Goal: Information Seeking & Learning: Learn about a topic

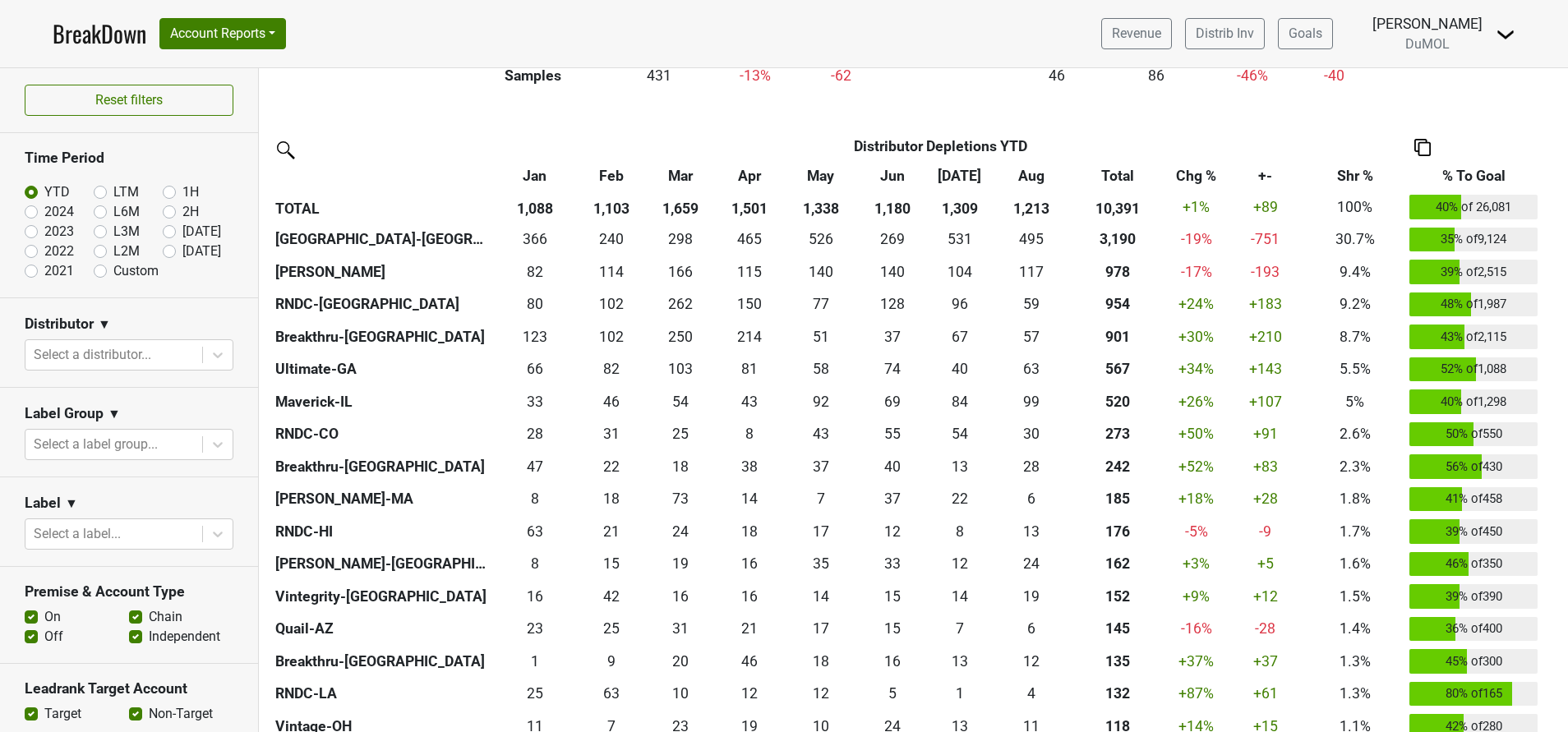
scroll to position [369, 0]
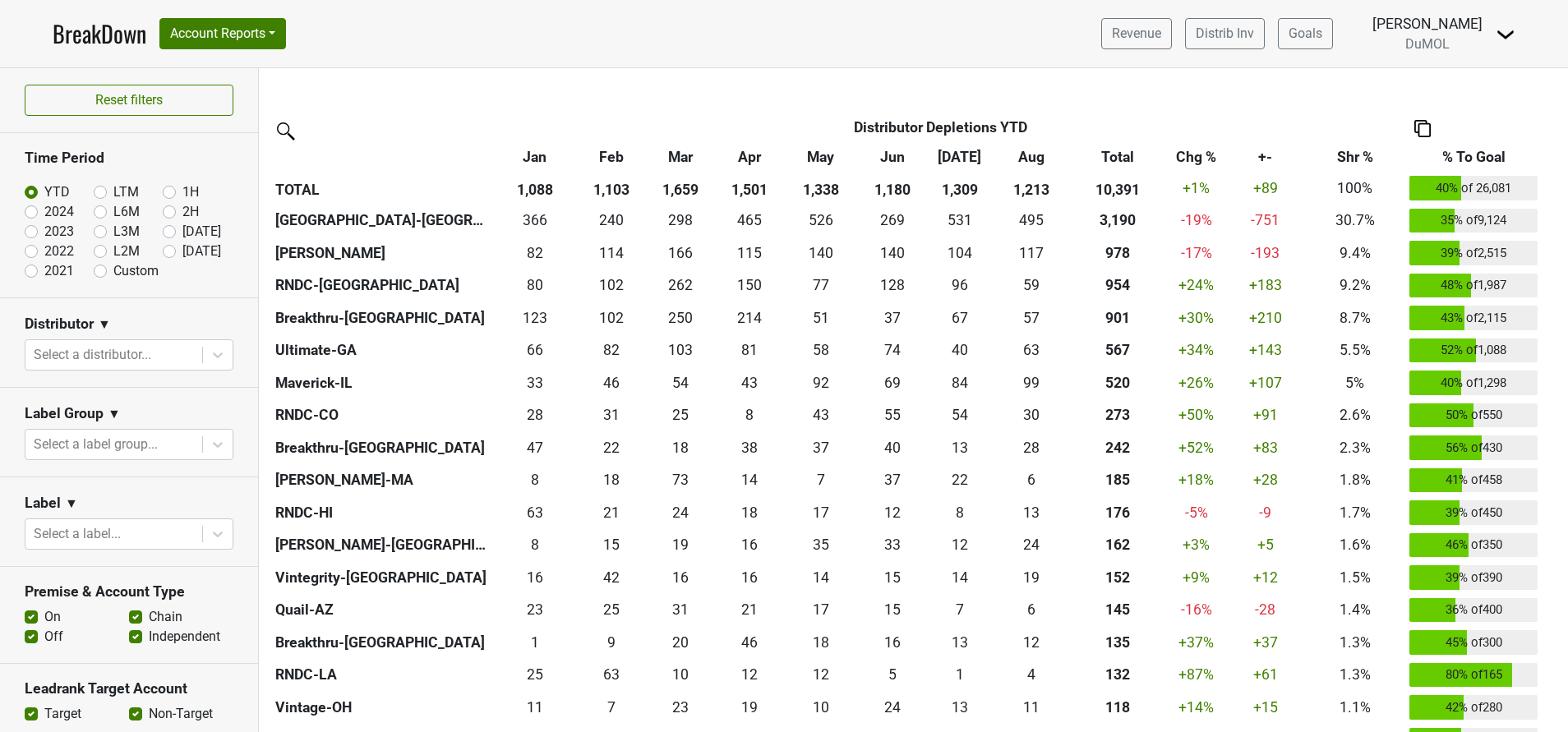
click at [183, 230] on label "[DATE]" at bounding box center [202, 232] width 39 height 20
click at [163, 230] on input "[DATE]" at bounding box center [196, 230] width 65 height 16
radio input "true"
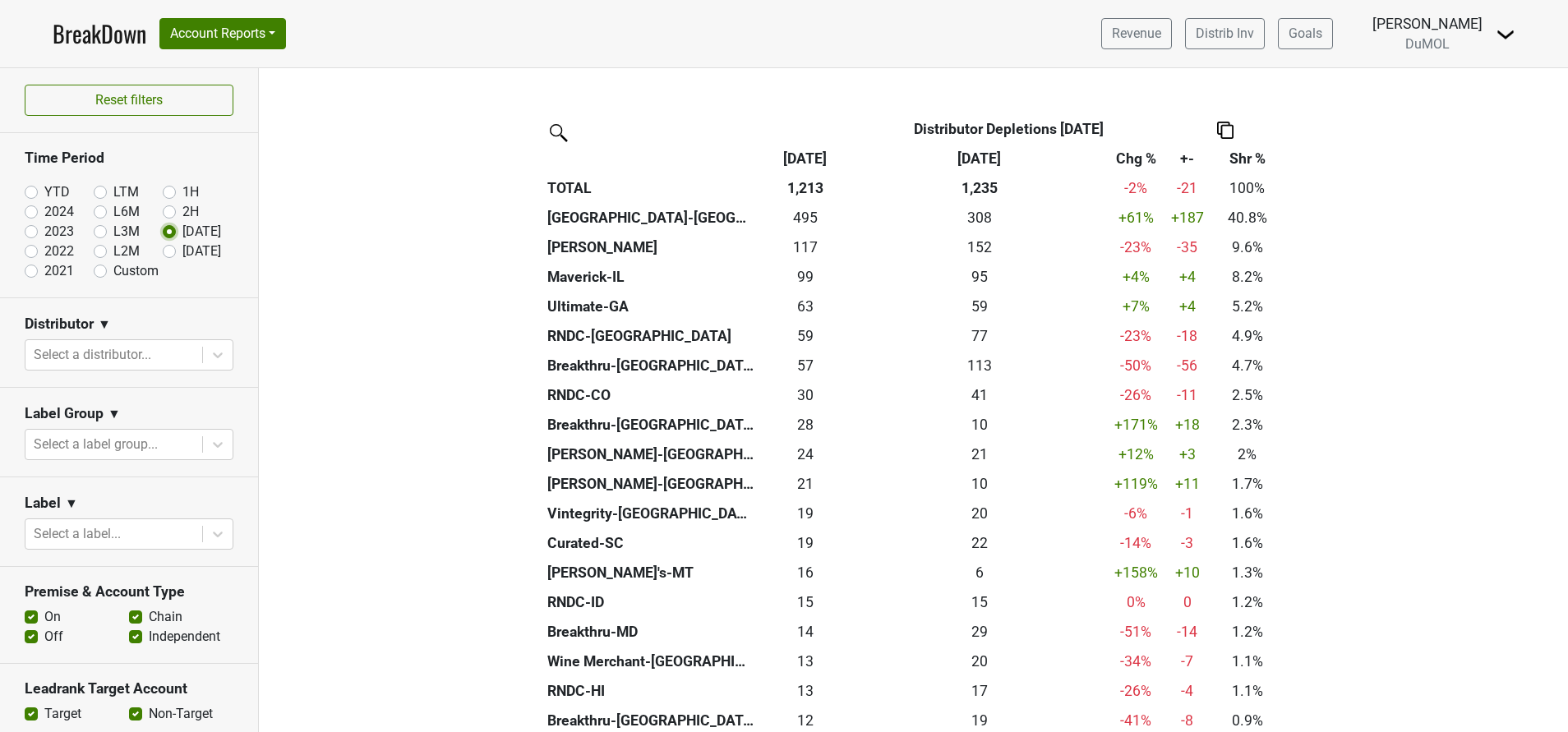
scroll to position [363, 0]
click at [183, 250] on label "[DATE]" at bounding box center [202, 251] width 39 height 20
click at [163, 250] on input "[DATE]" at bounding box center [196, 249] width 65 height 16
radio input "true"
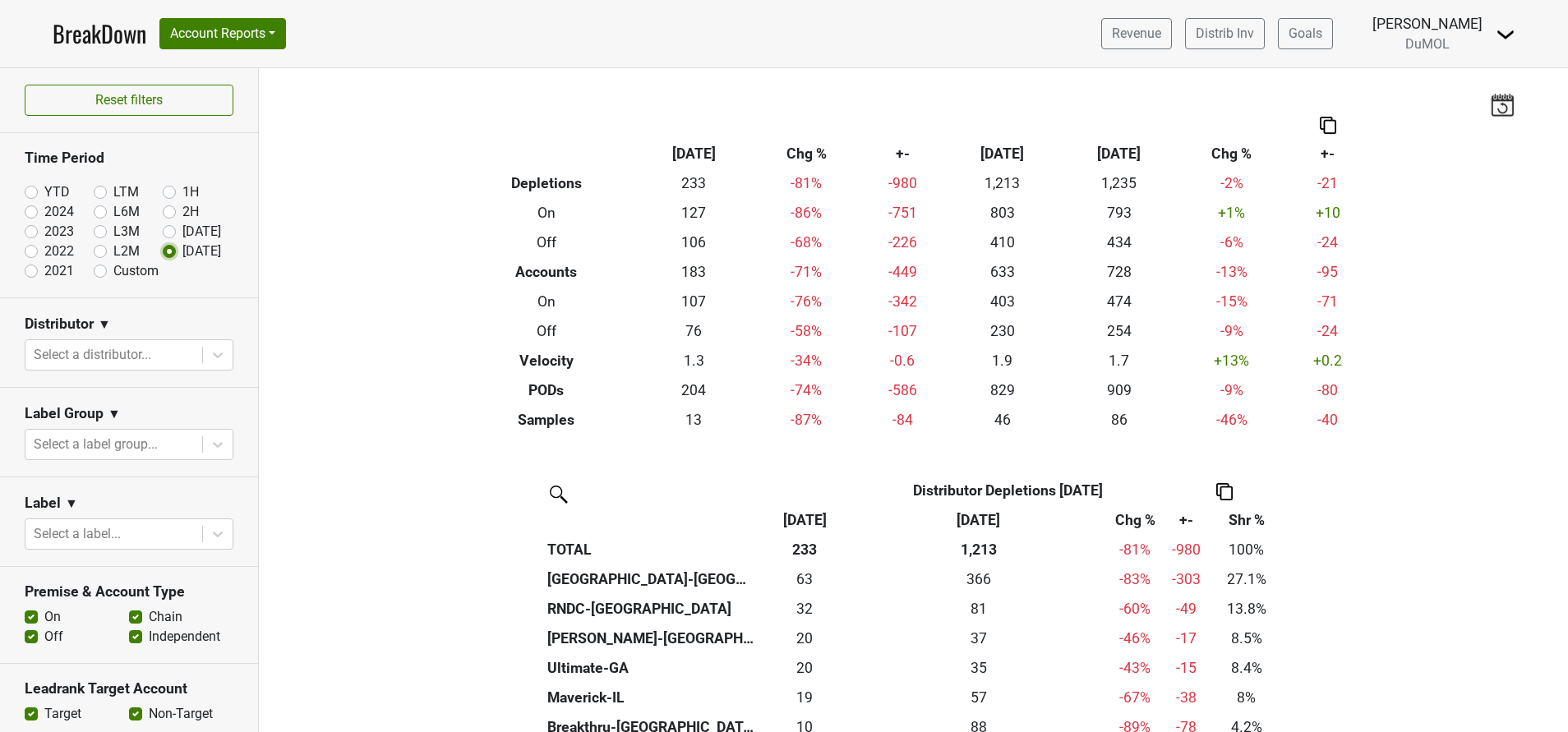
scroll to position [182, 0]
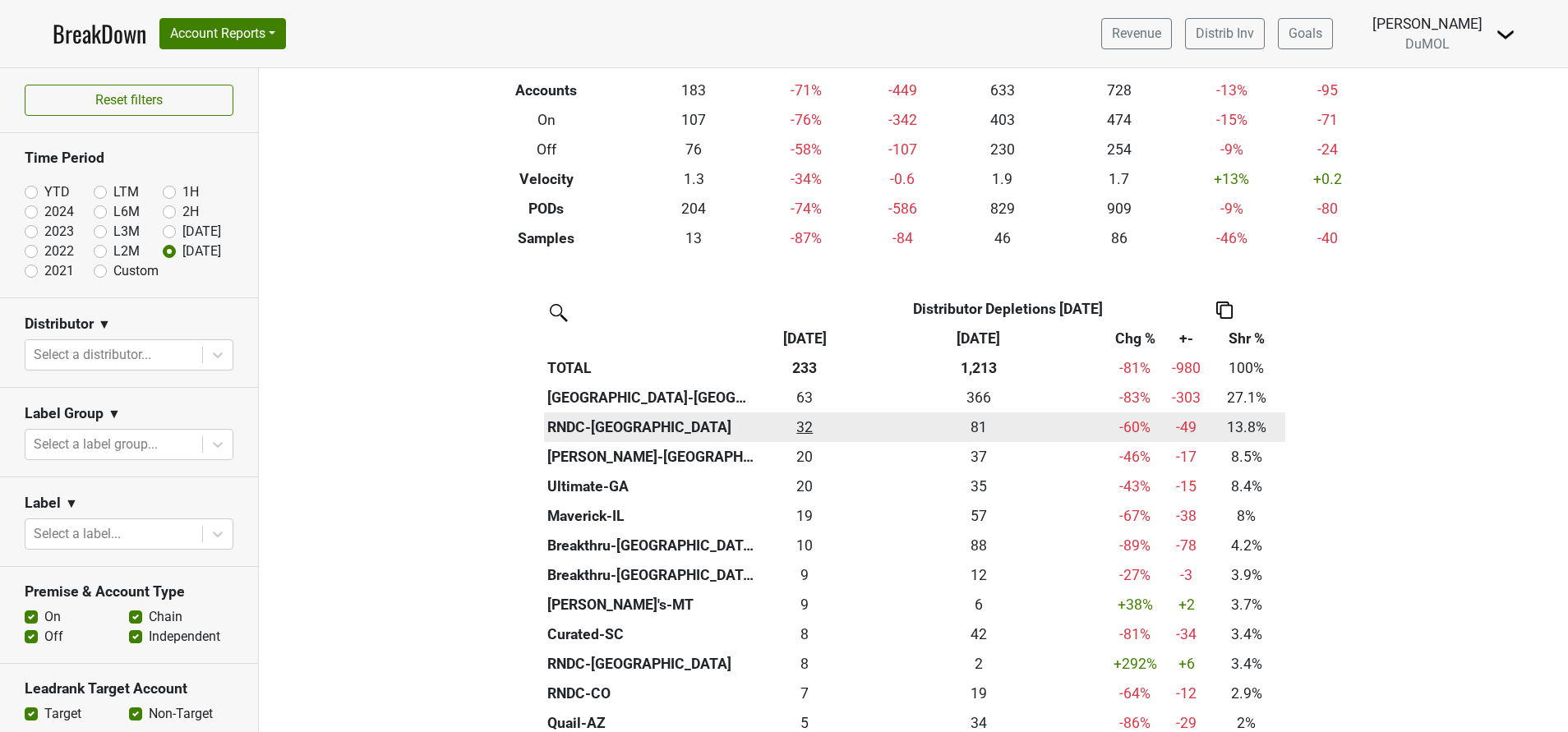
click at [795, 427] on div "32 32" at bounding box center [804, 427] width 85 height 22
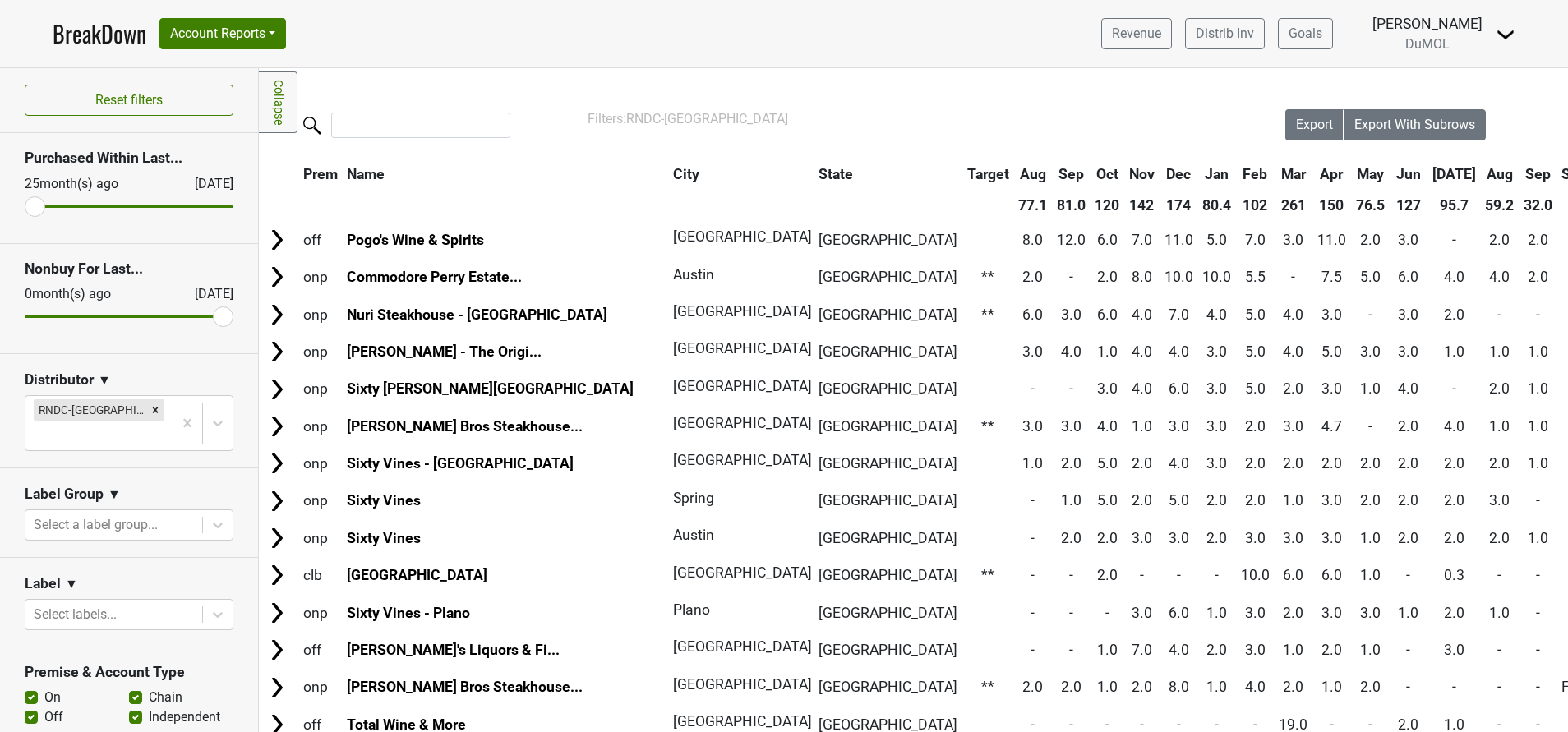
click at [1520, 170] on th "Sep" at bounding box center [1538, 174] width 37 height 29
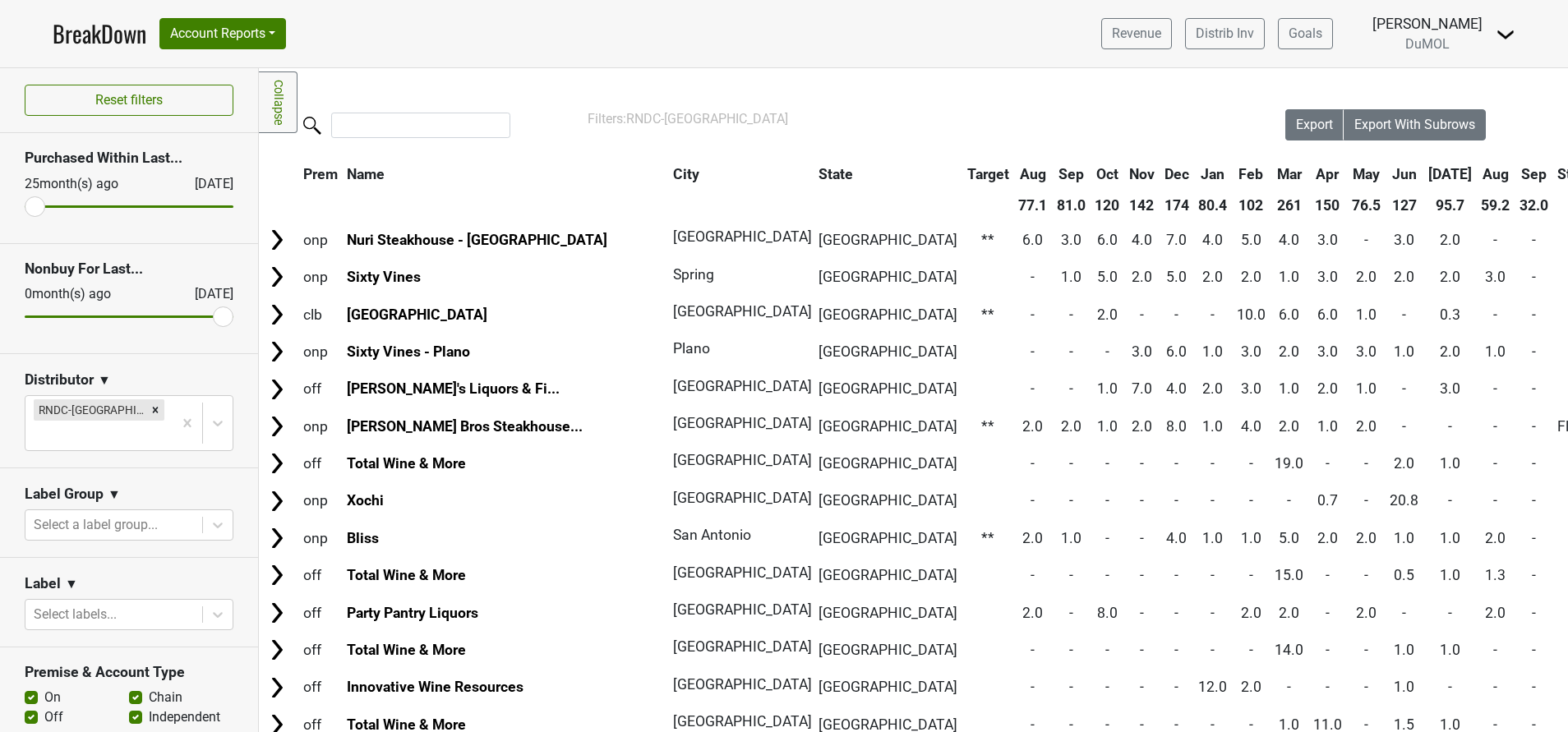
click at [1515, 170] on th "Sep" at bounding box center [1534, 174] width 37 height 29
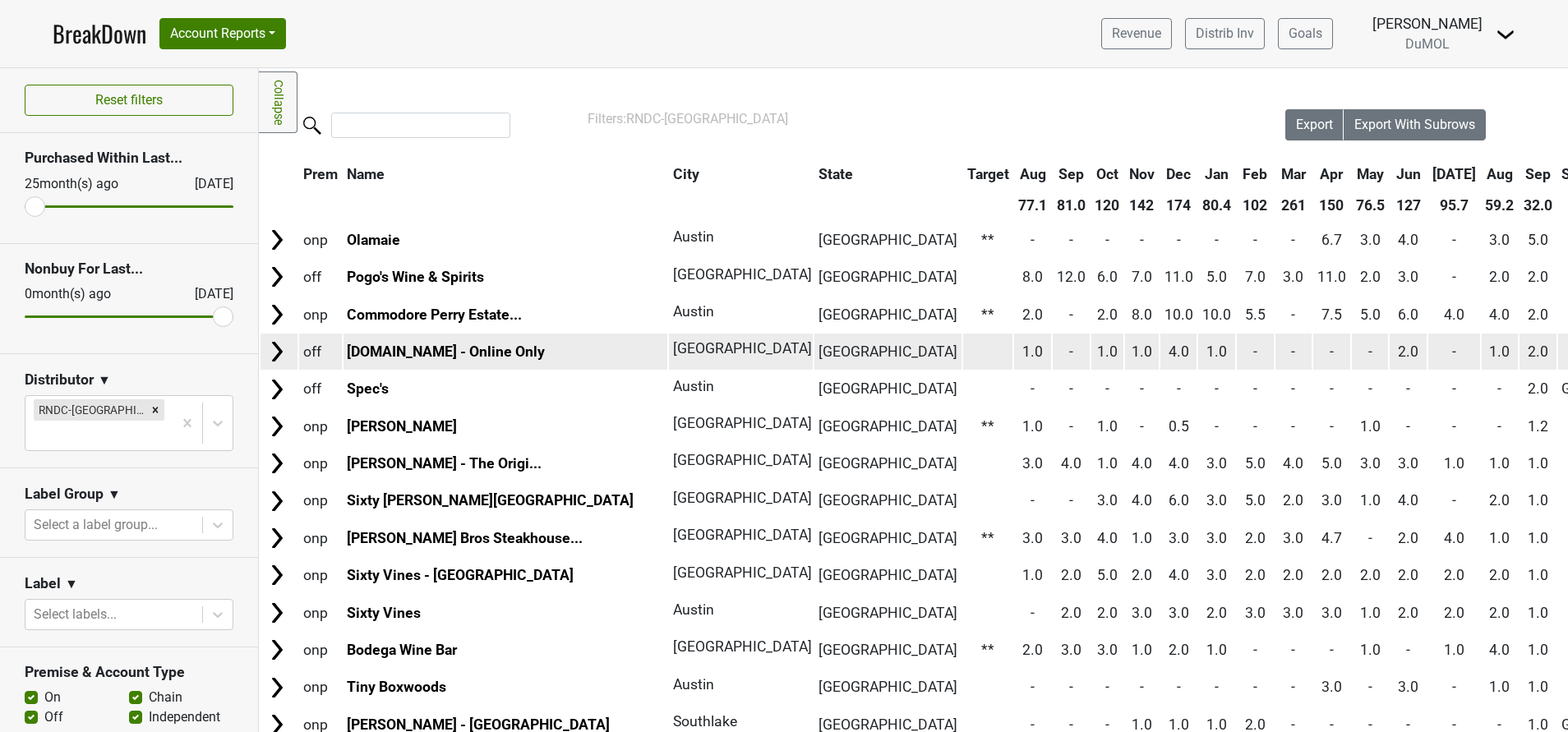
click at [270, 350] on img at bounding box center [277, 351] width 25 height 25
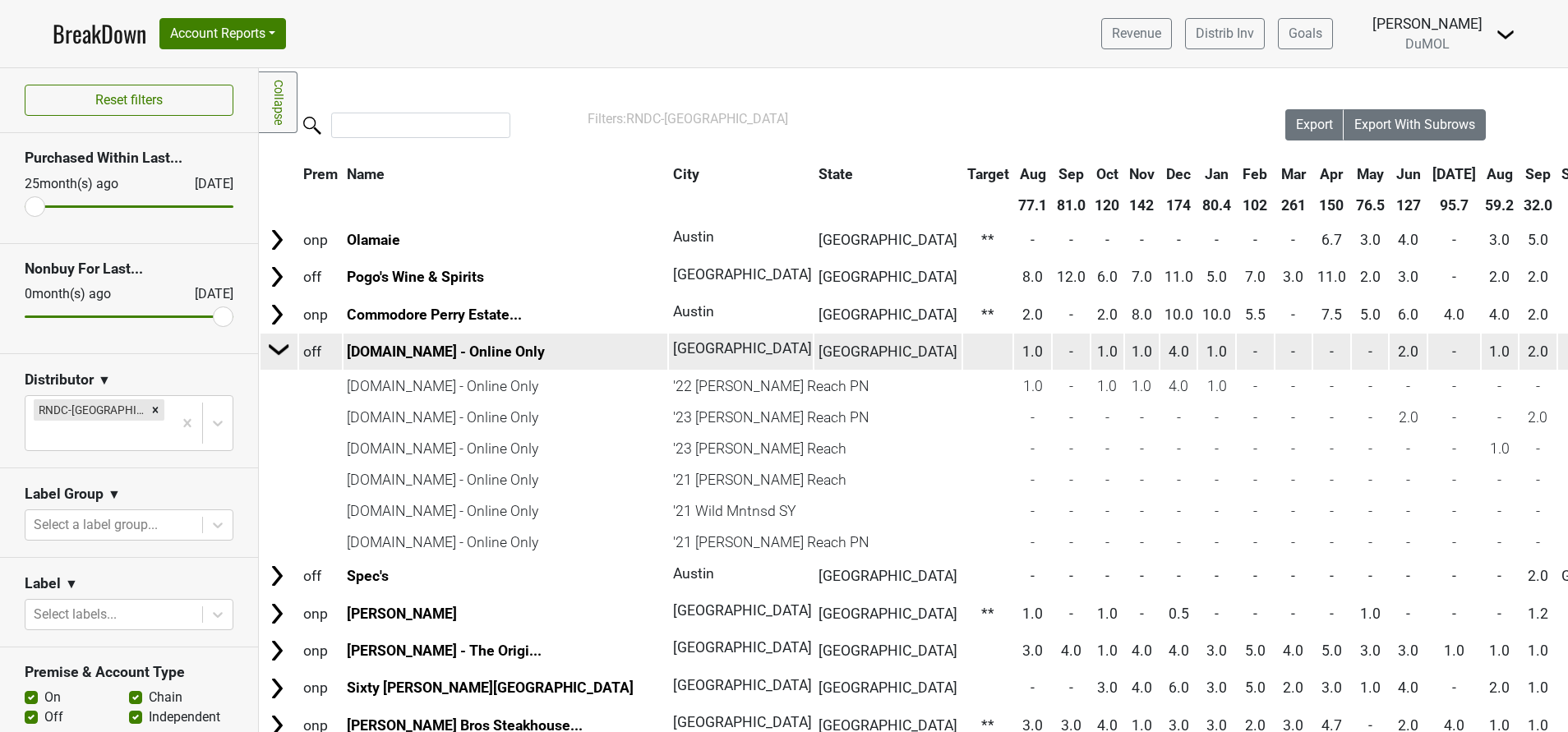
click at [270, 350] on img at bounding box center [279, 349] width 25 height 25
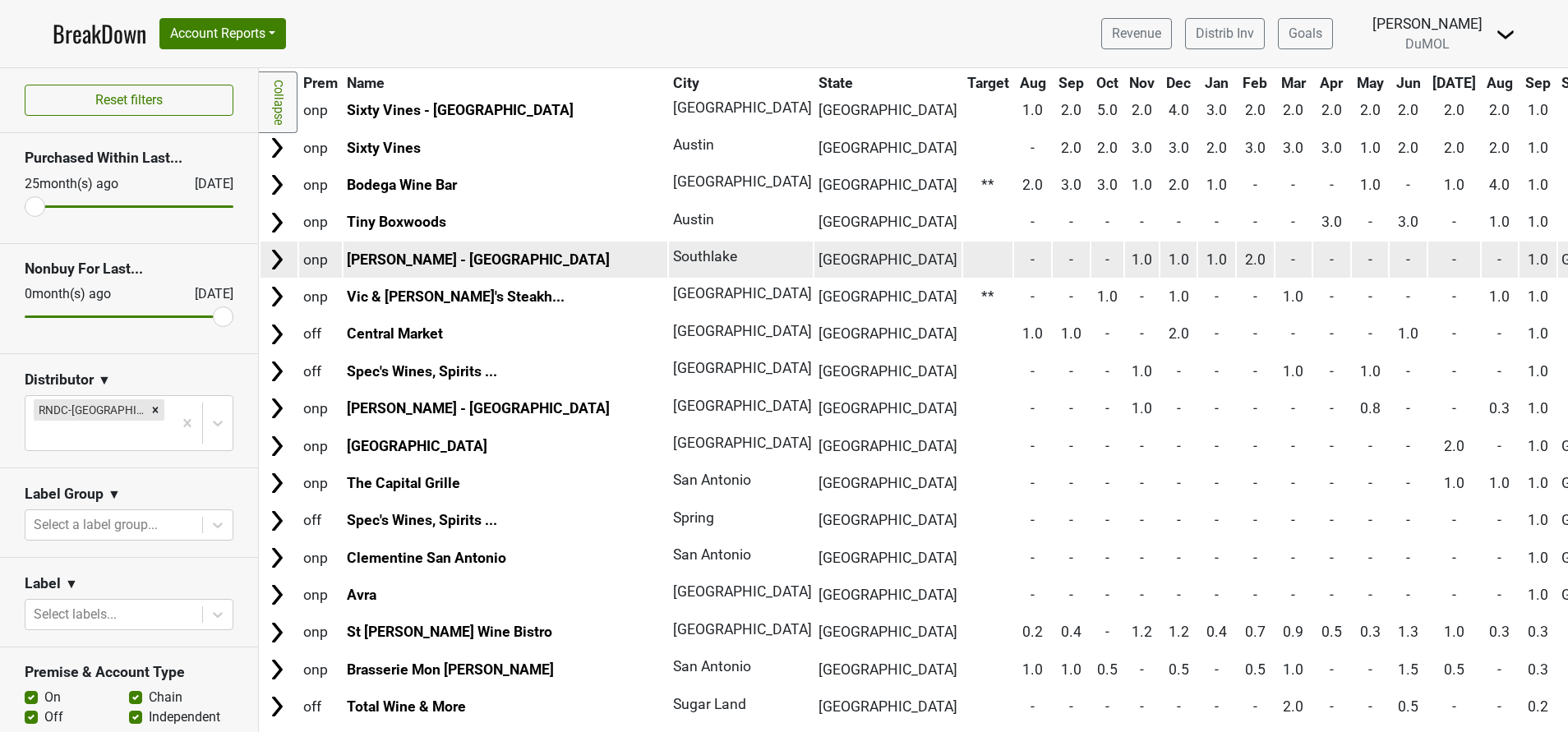
scroll to position [482, 0]
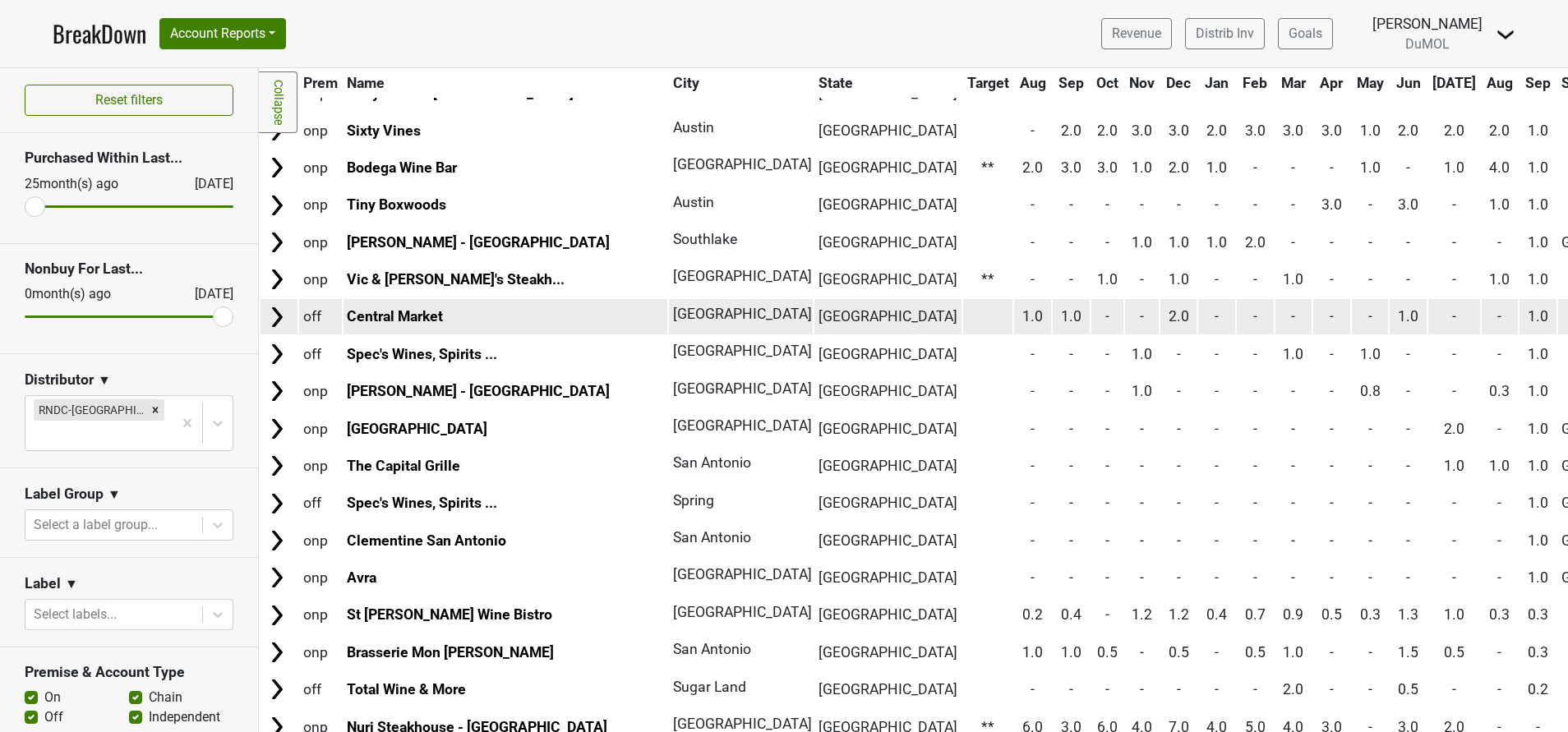
click at [273, 326] on img at bounding box center [277, 317] width 25 height 25
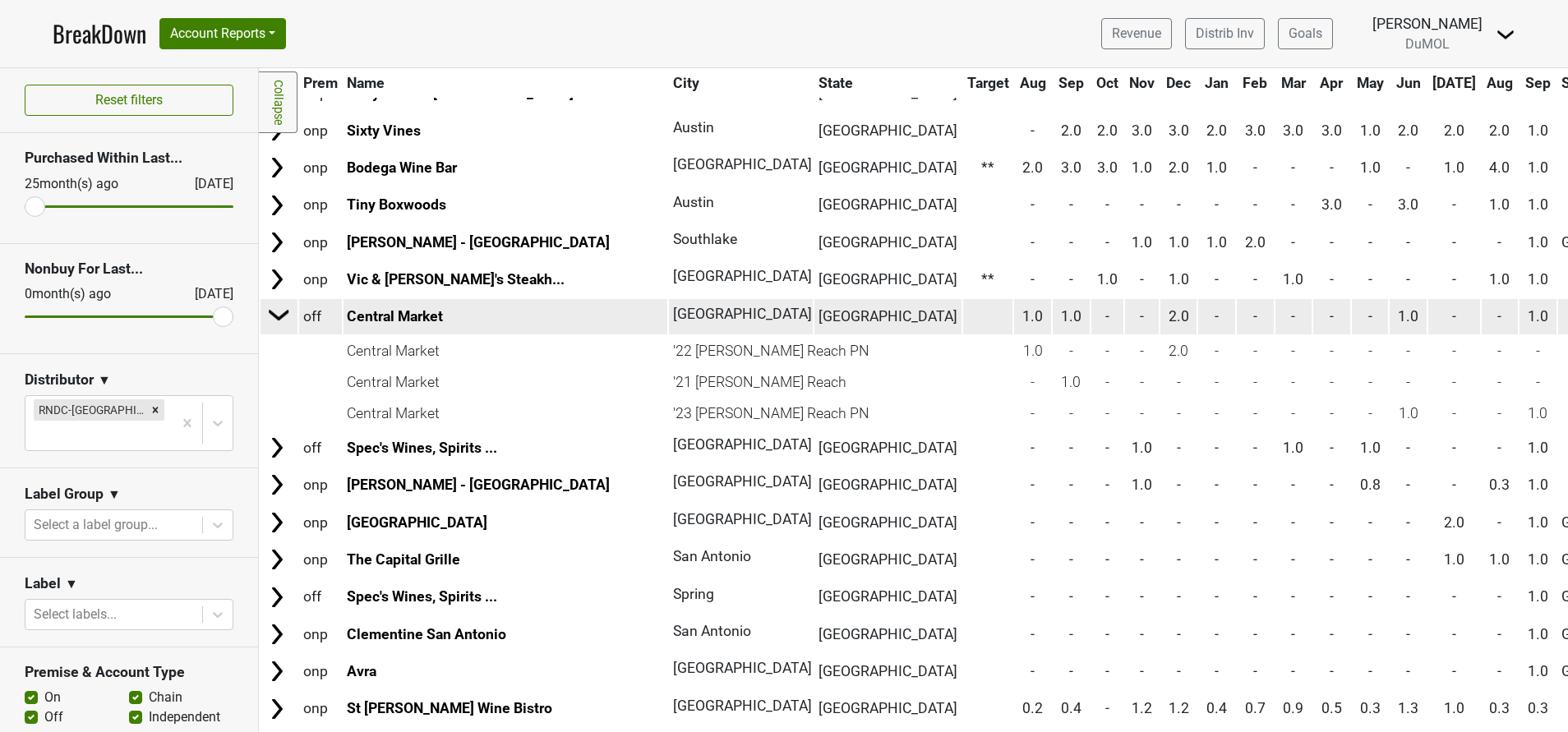
click at [273, 326] on img at bounding box center [279, 314] width 25 height 25
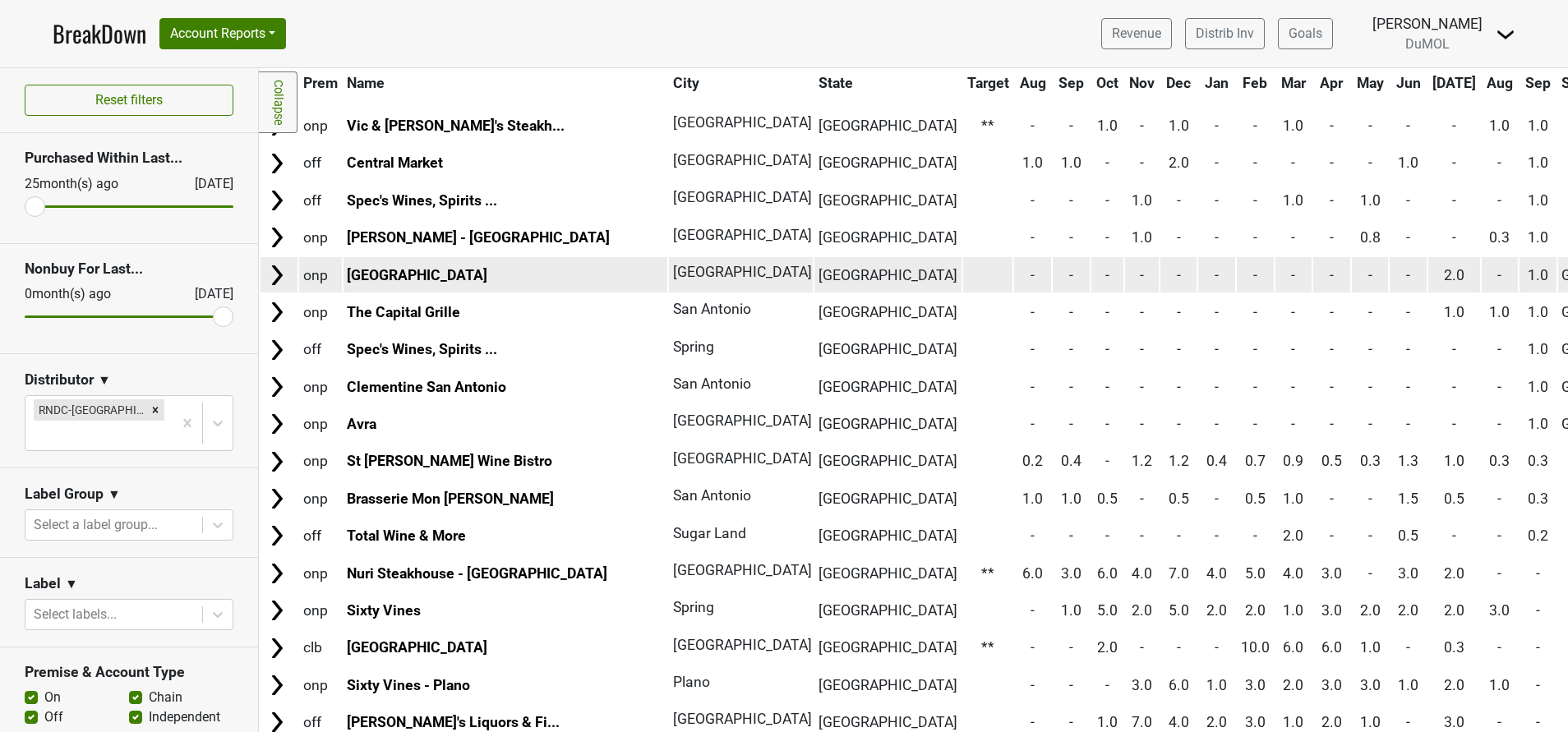
scroll to position [637, 0]
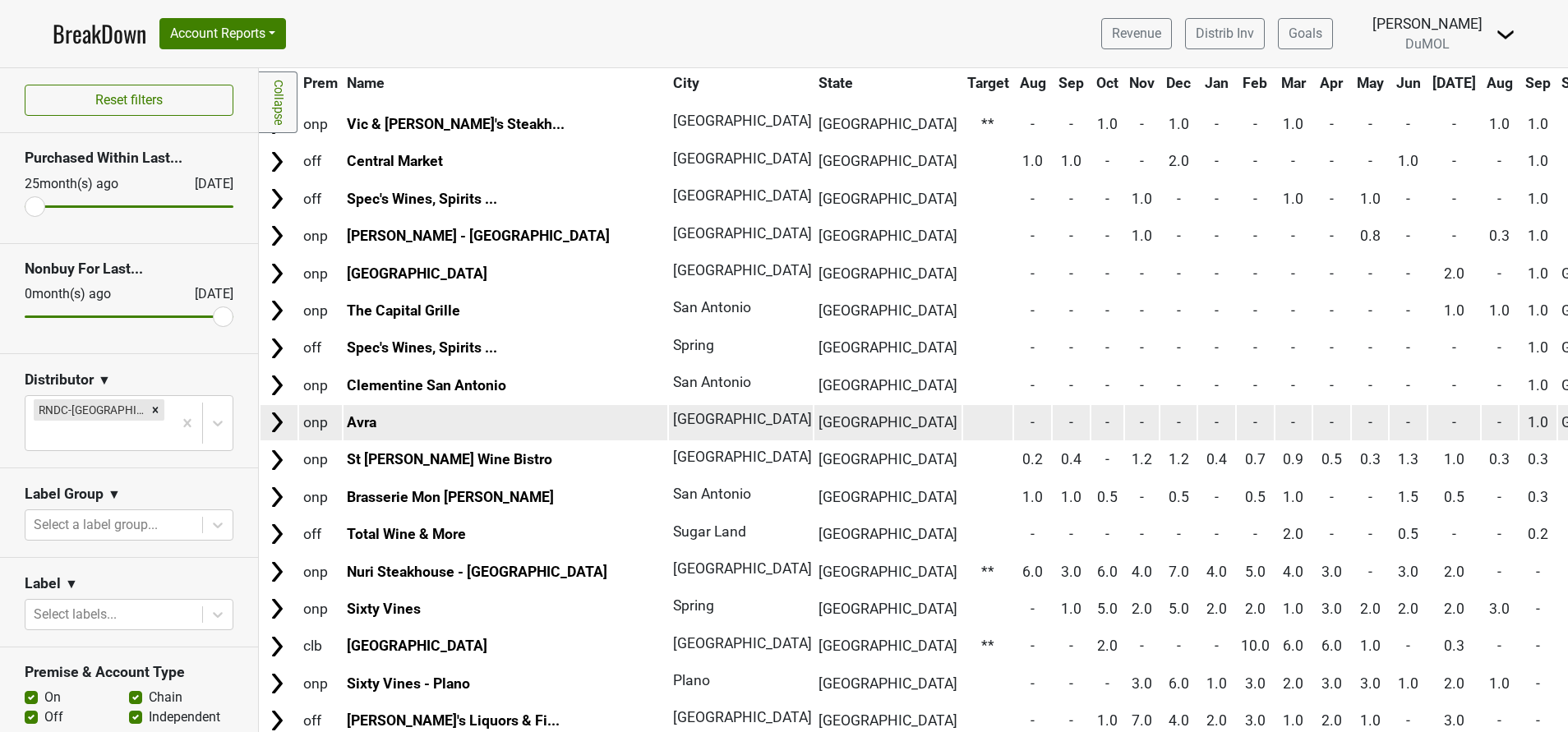
click at [278, 420] on img at bounding box center [277, 422] width 25 height 25
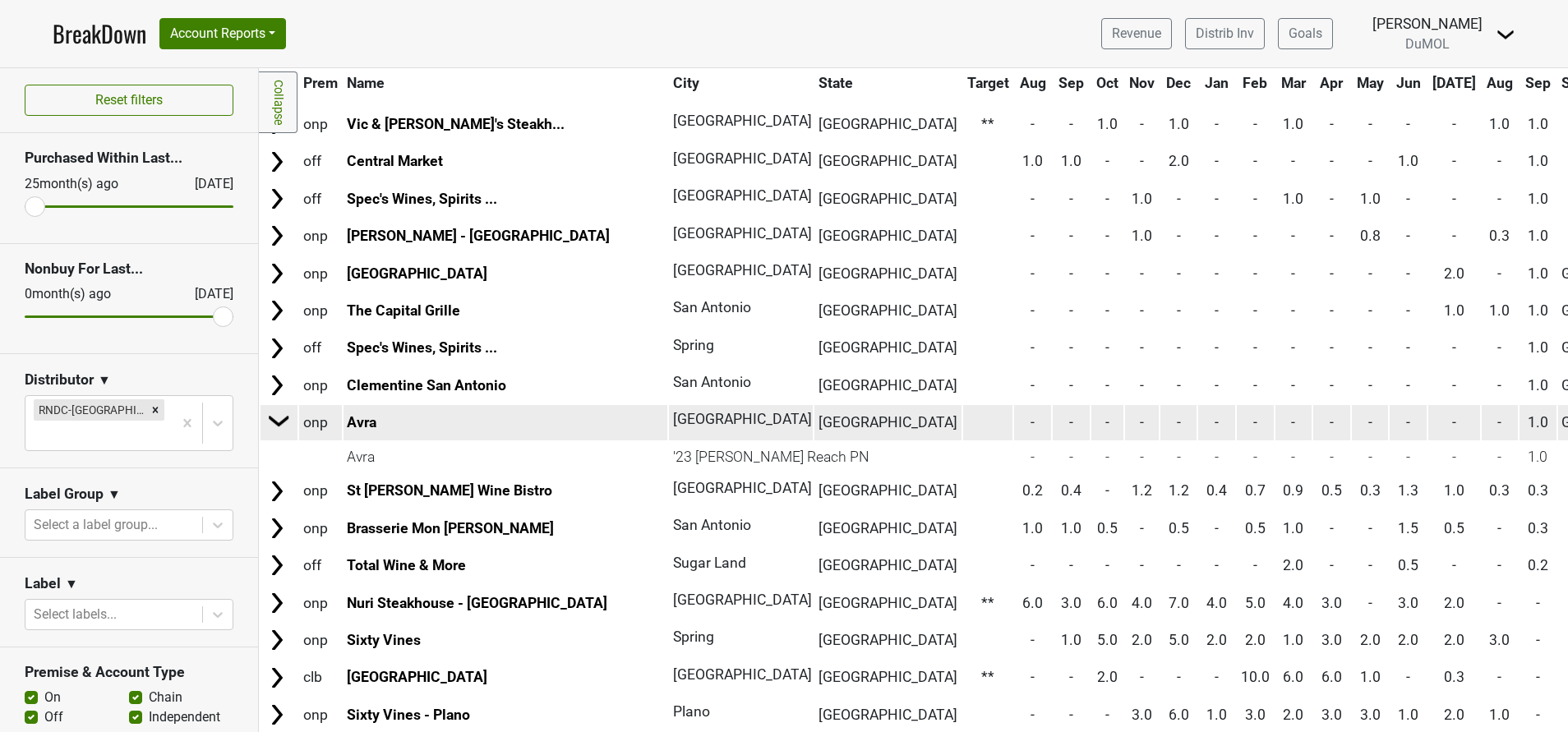
click at [278, 420] on img at bounding box center [279, 420] width 25 height 25
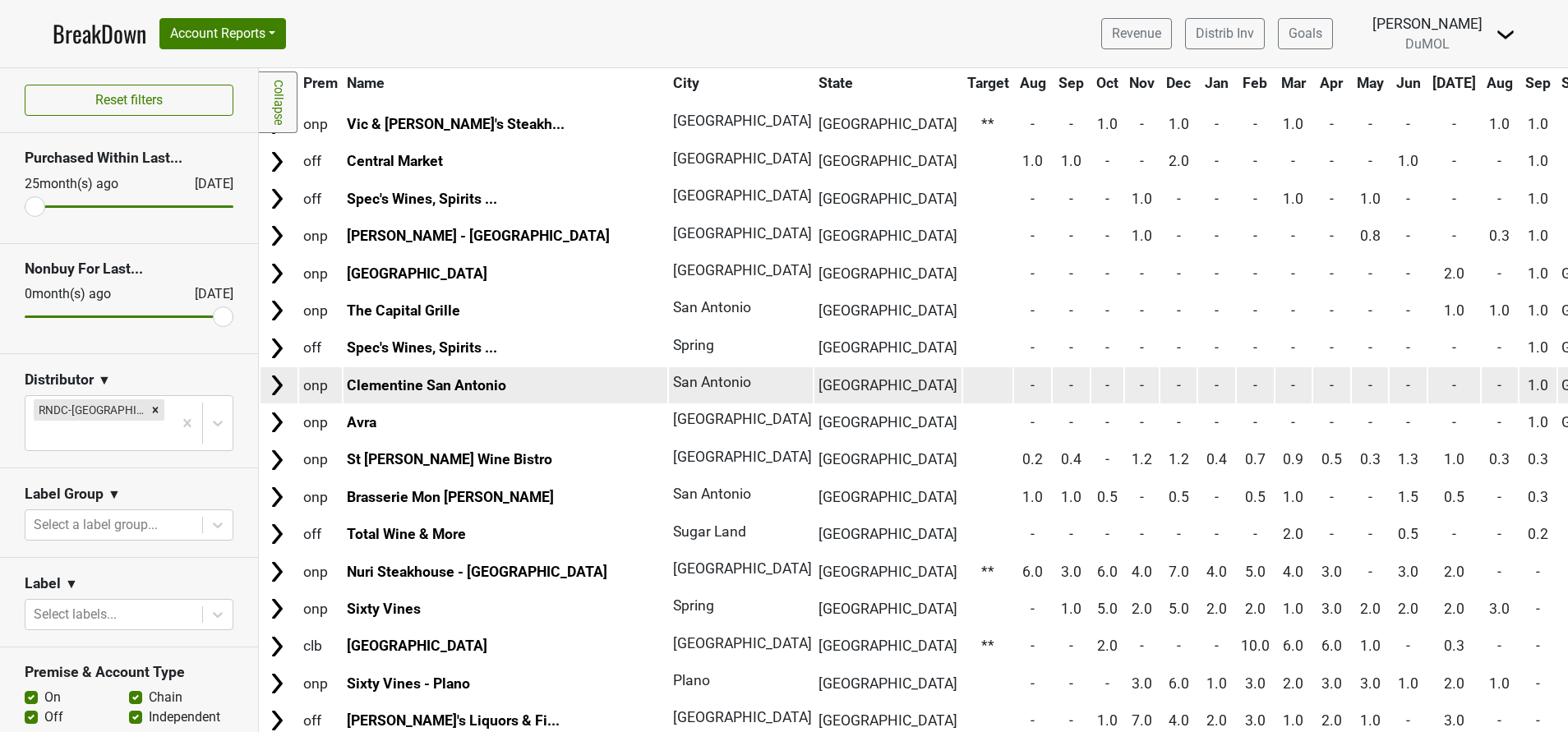
click at [272, 382] on img at bounding box center [277, 385] width 25 height 25
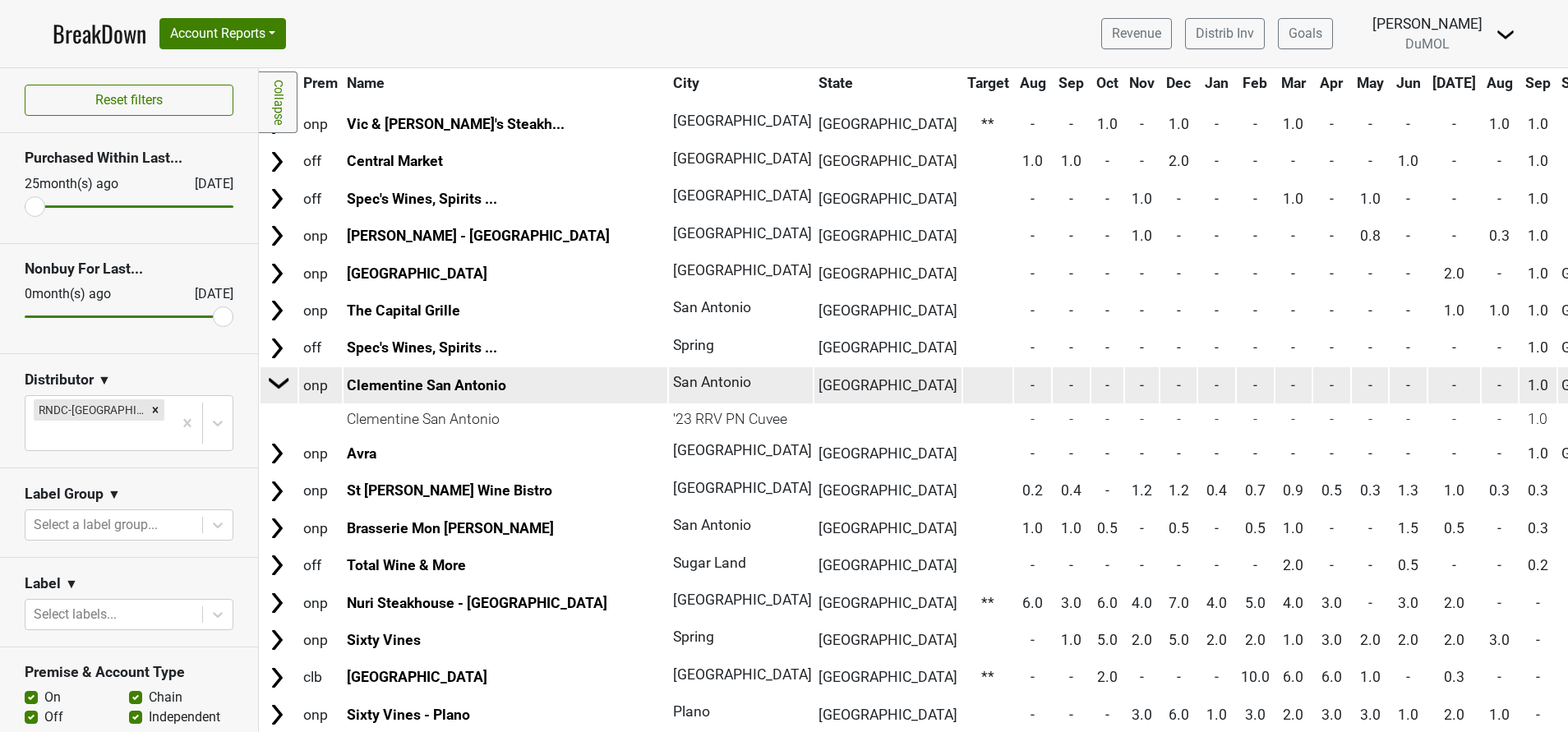
click at [272, 382] on img at bounding box center [279, 382] width 25 height 25
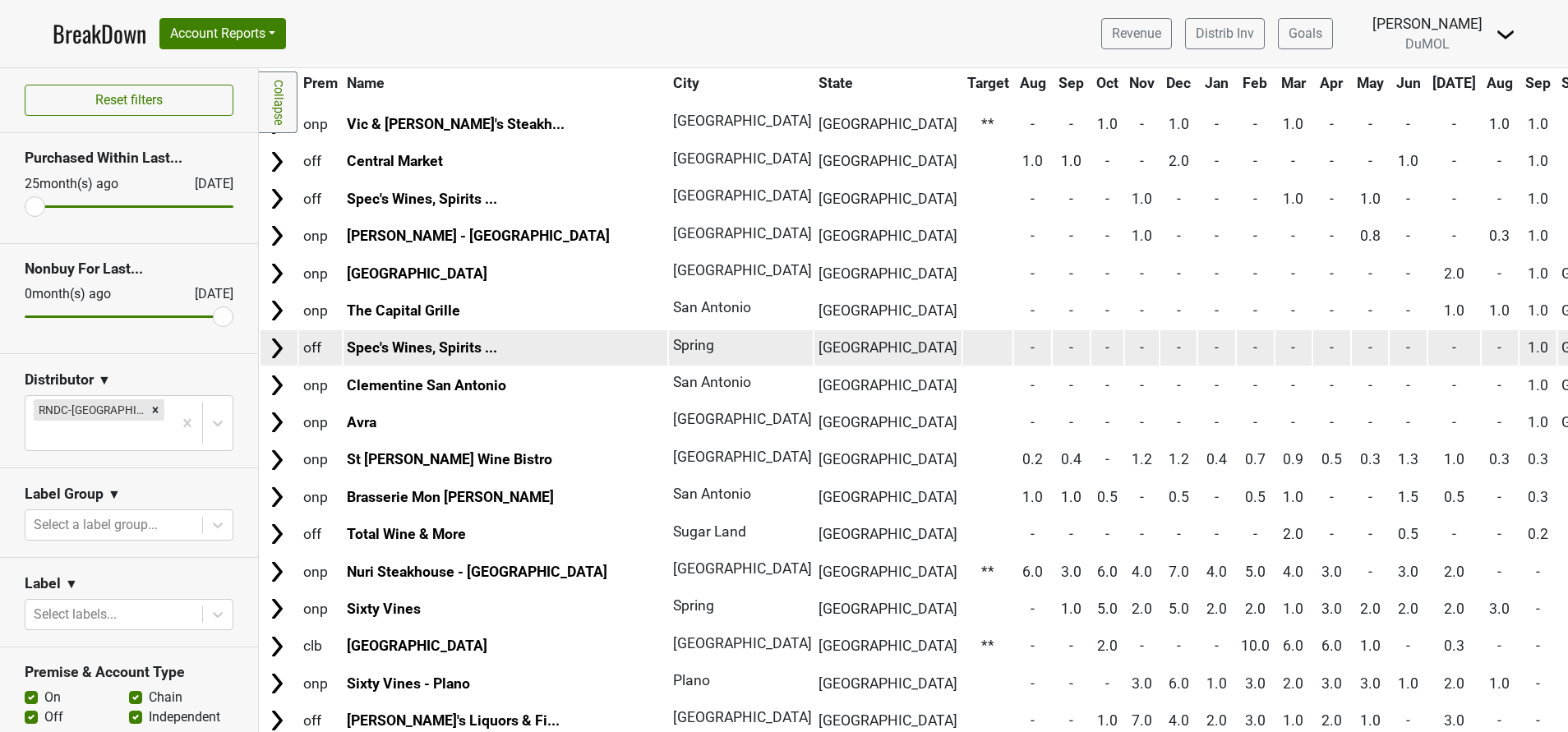
click at [271, 350] on img at bounding box center [277, 348] width 25 height 25
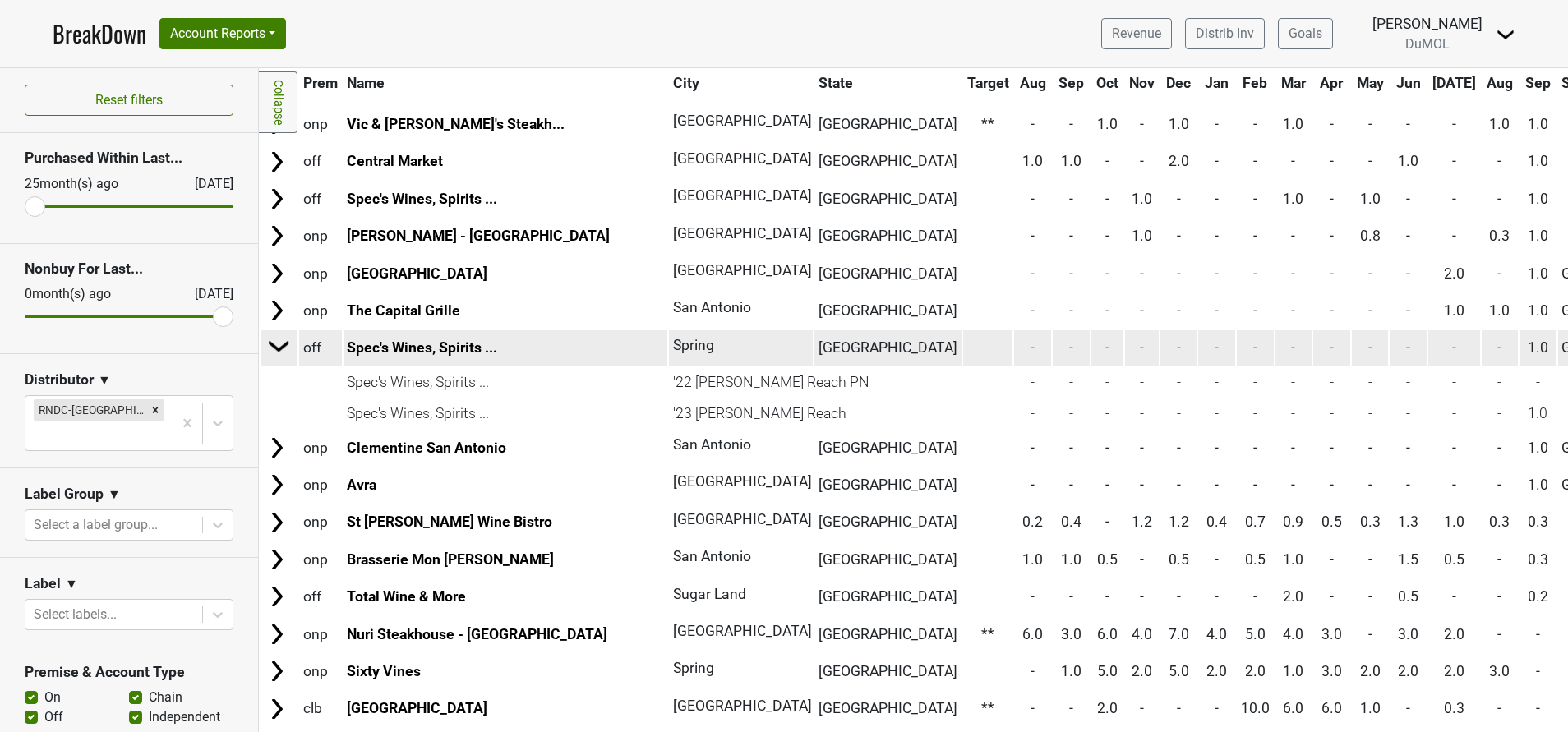
click at [271, 350] on img at bounding box center [279, 345] width 25 height 25
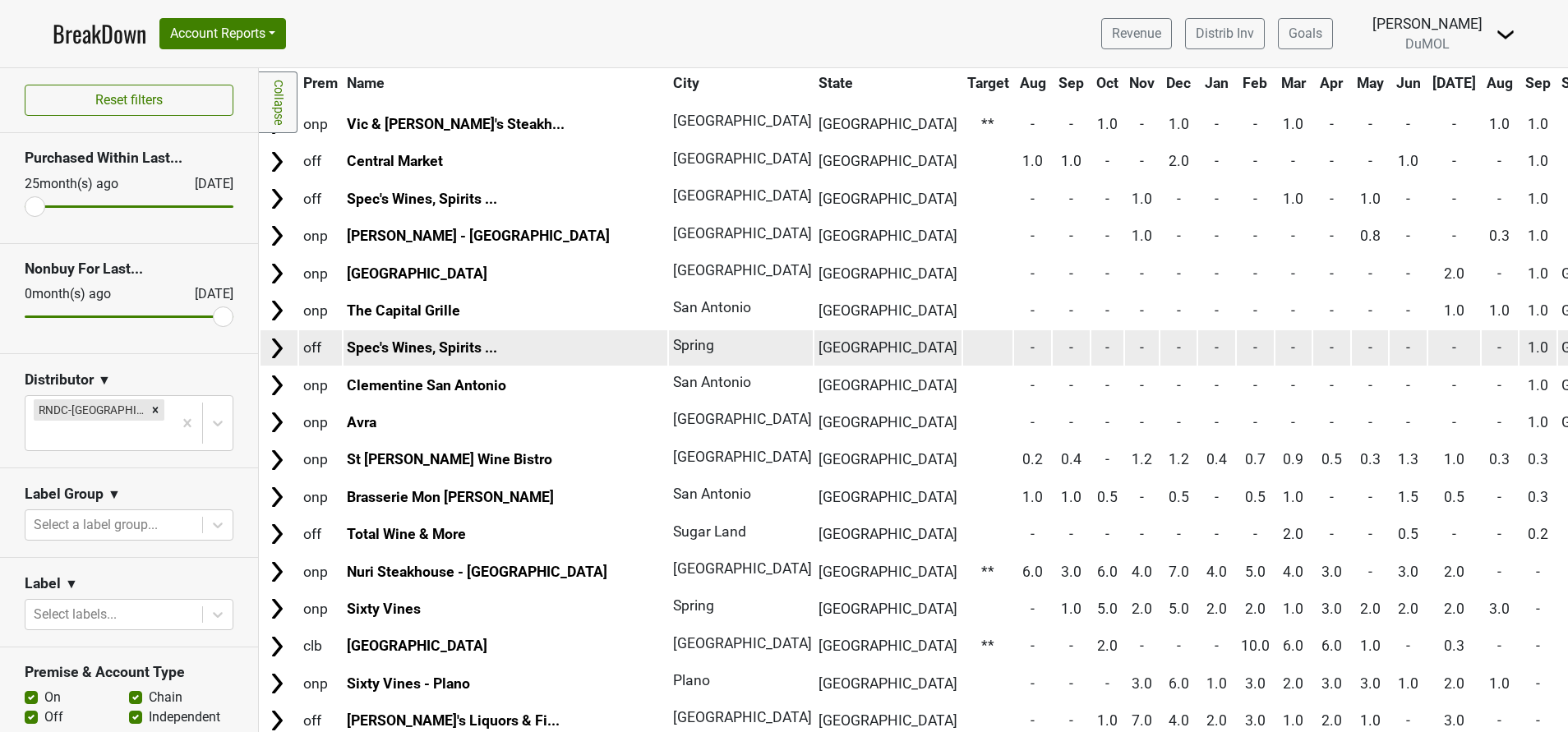
scroll to position [606, 0]
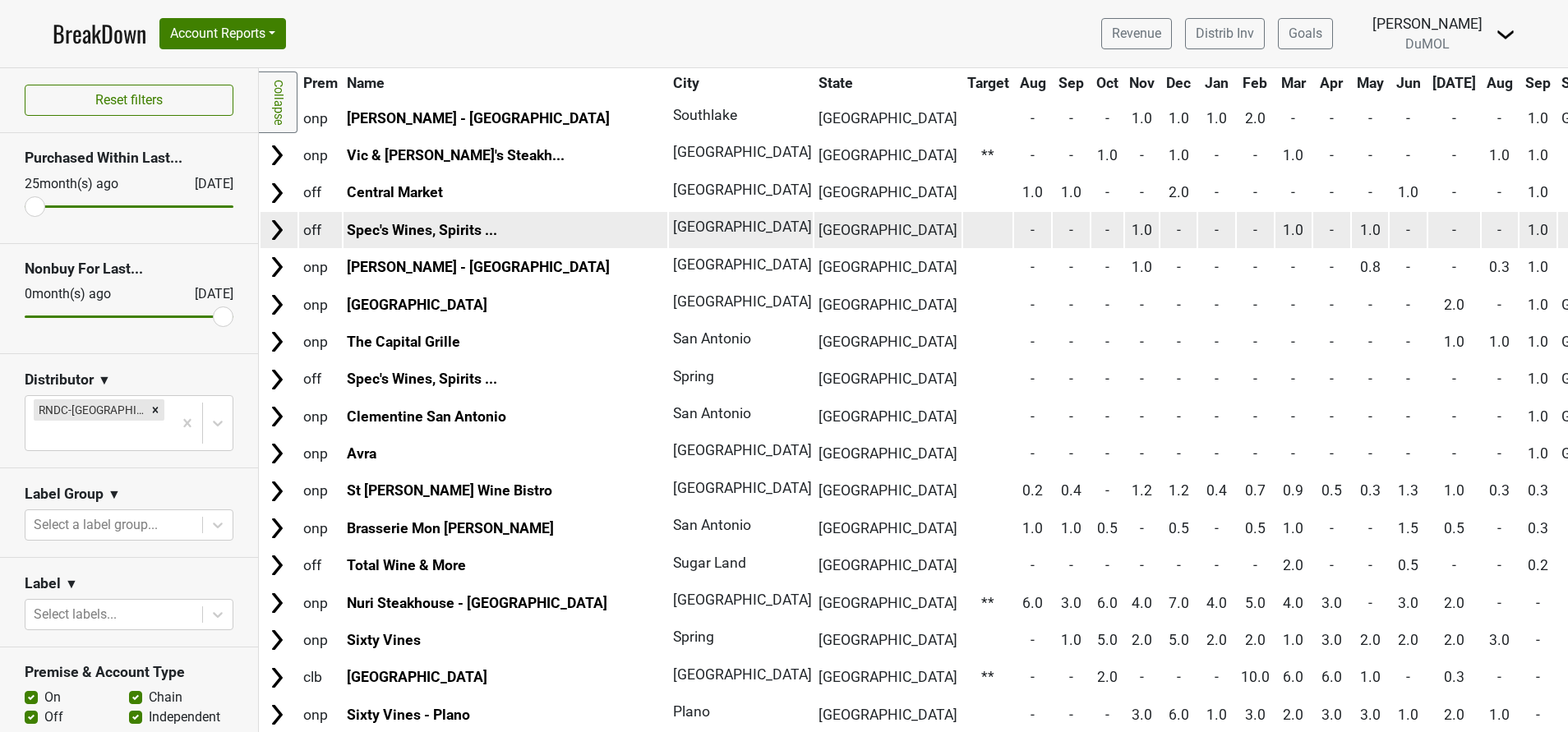
click at [276, 228] on img at bounding box center [277, 230] width 25 height 25
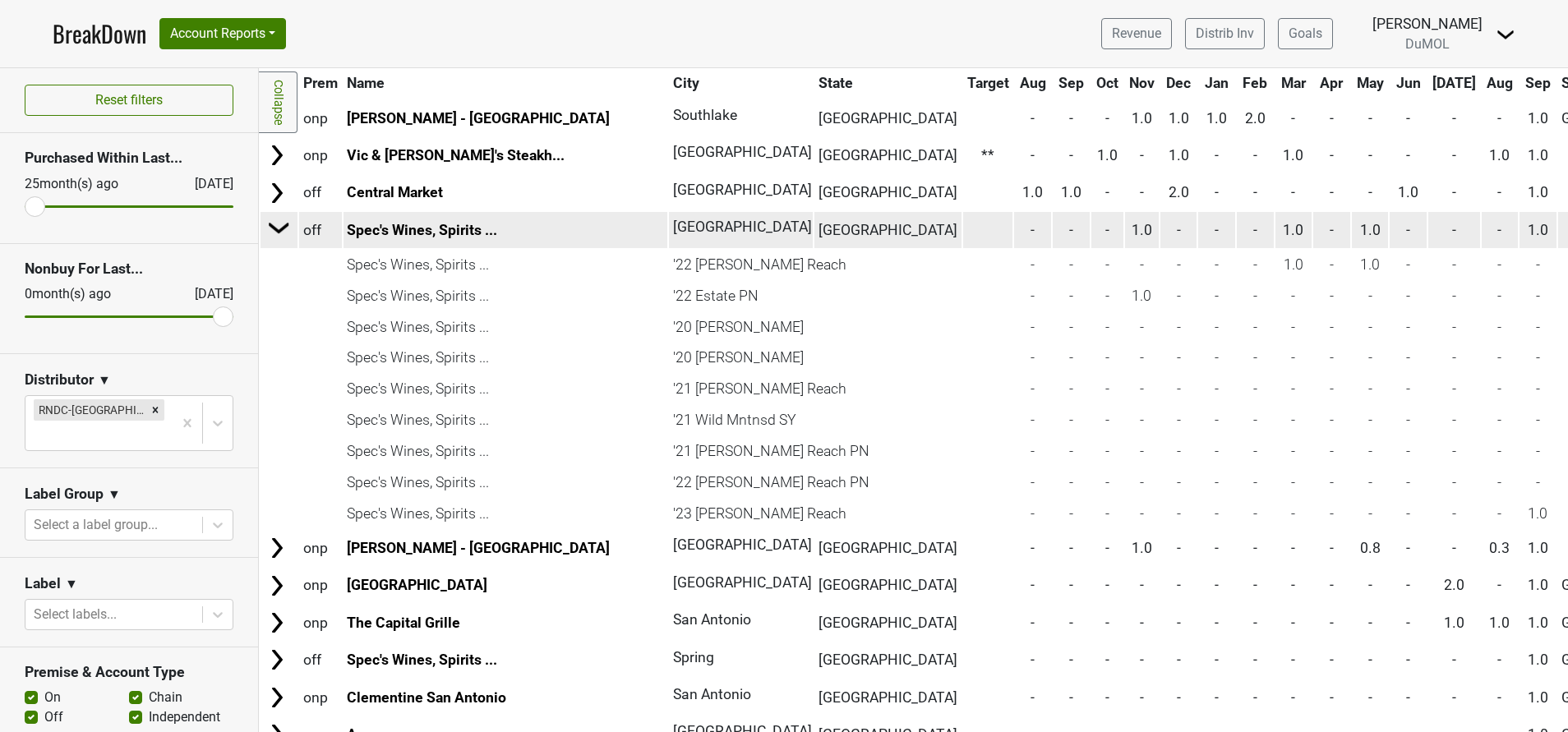
click at [276, 228] on img at bounding box center [279, 227] width 25 height 25
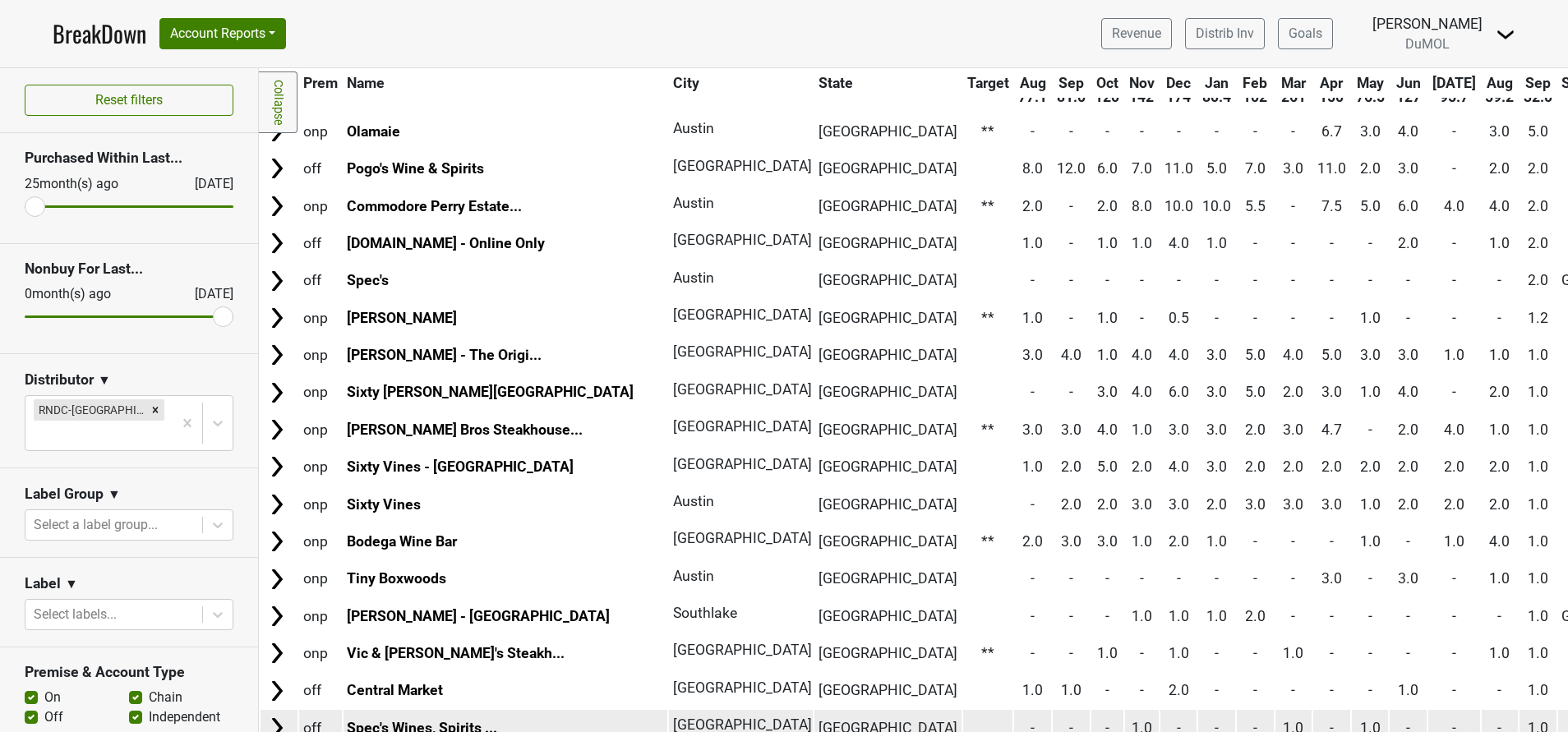
scroll to position [108, 0]
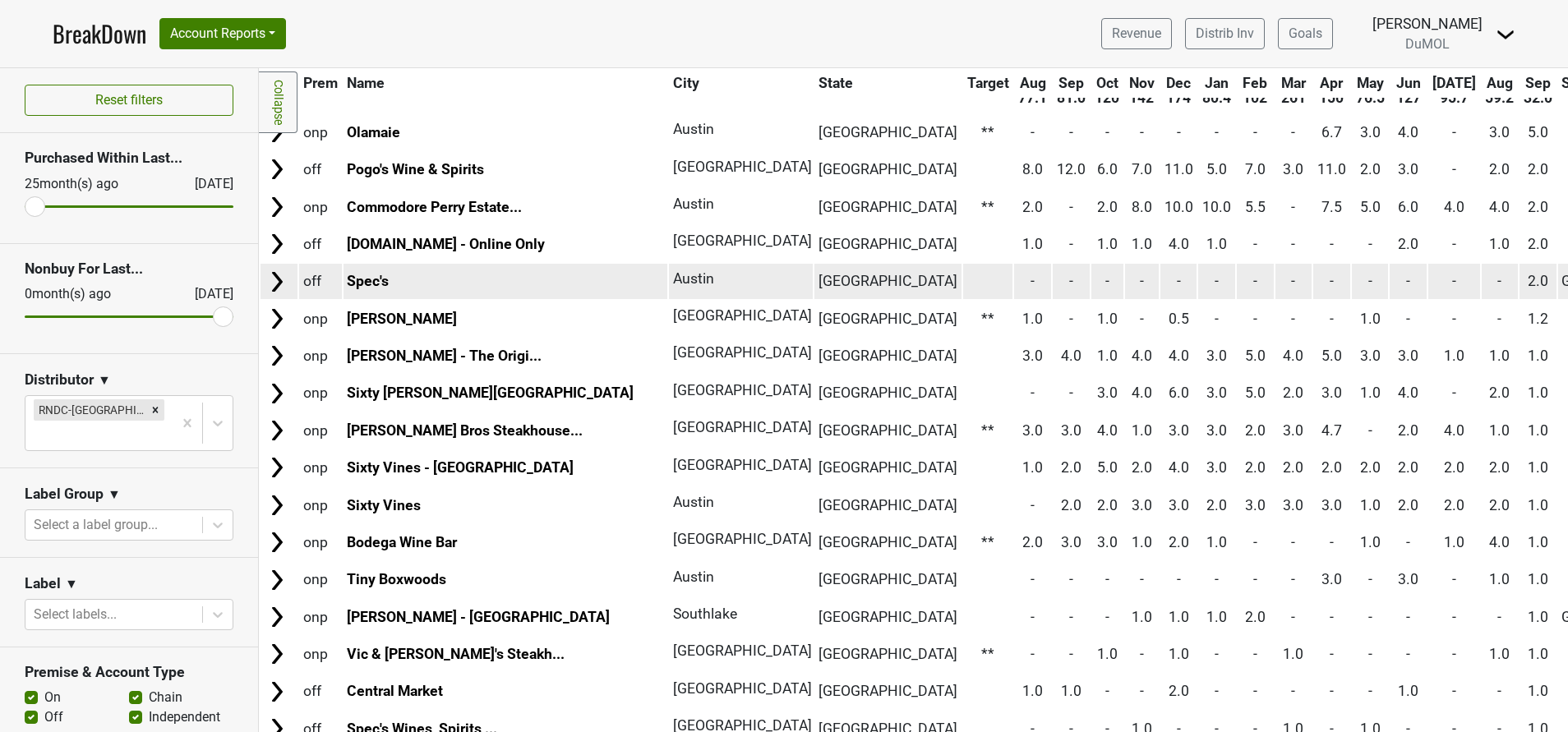
click at [266, 284] on img at bounding box center [277, 282] width 25 height 25
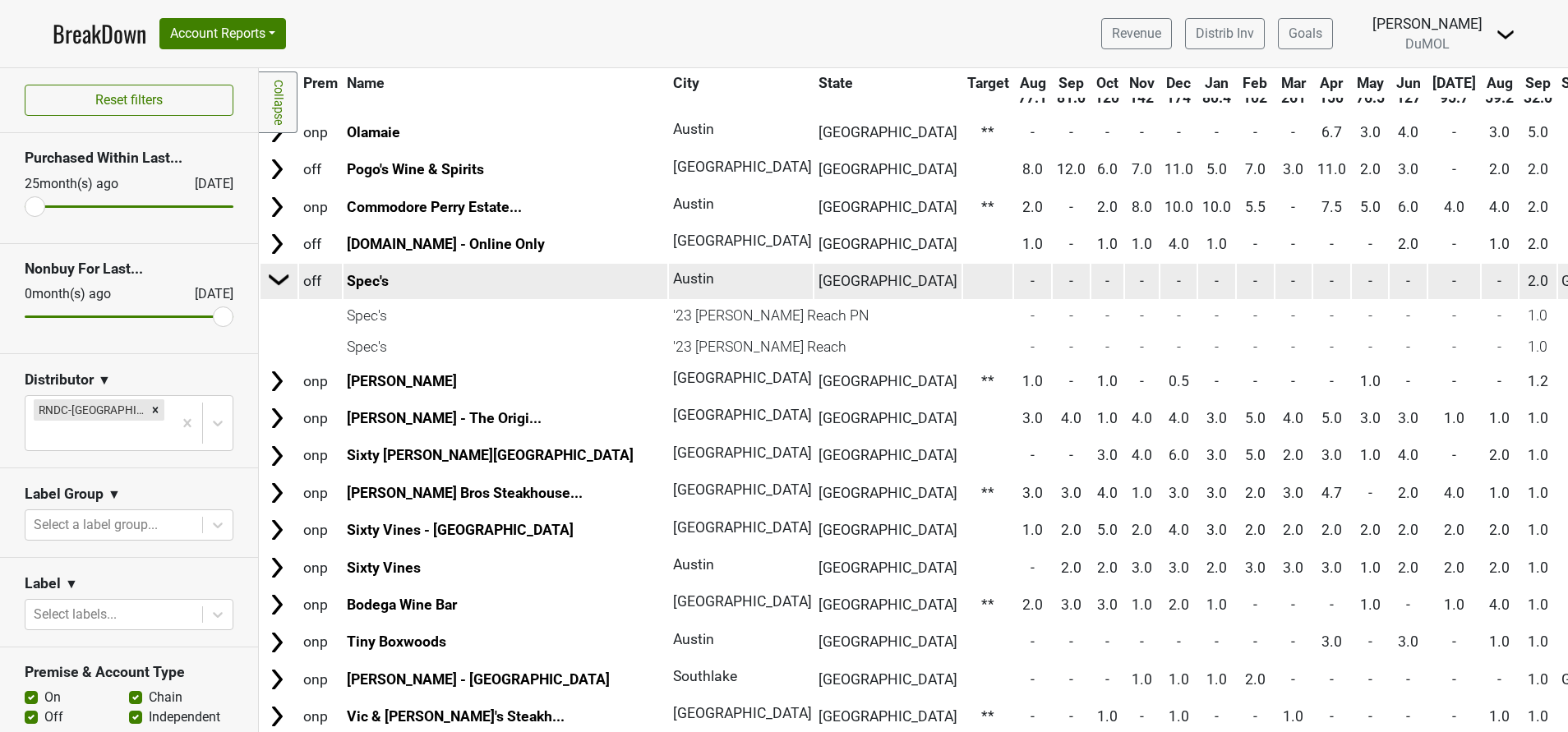
click at [267, 284] on img at bounding box center [279, 279] width 25 height 25
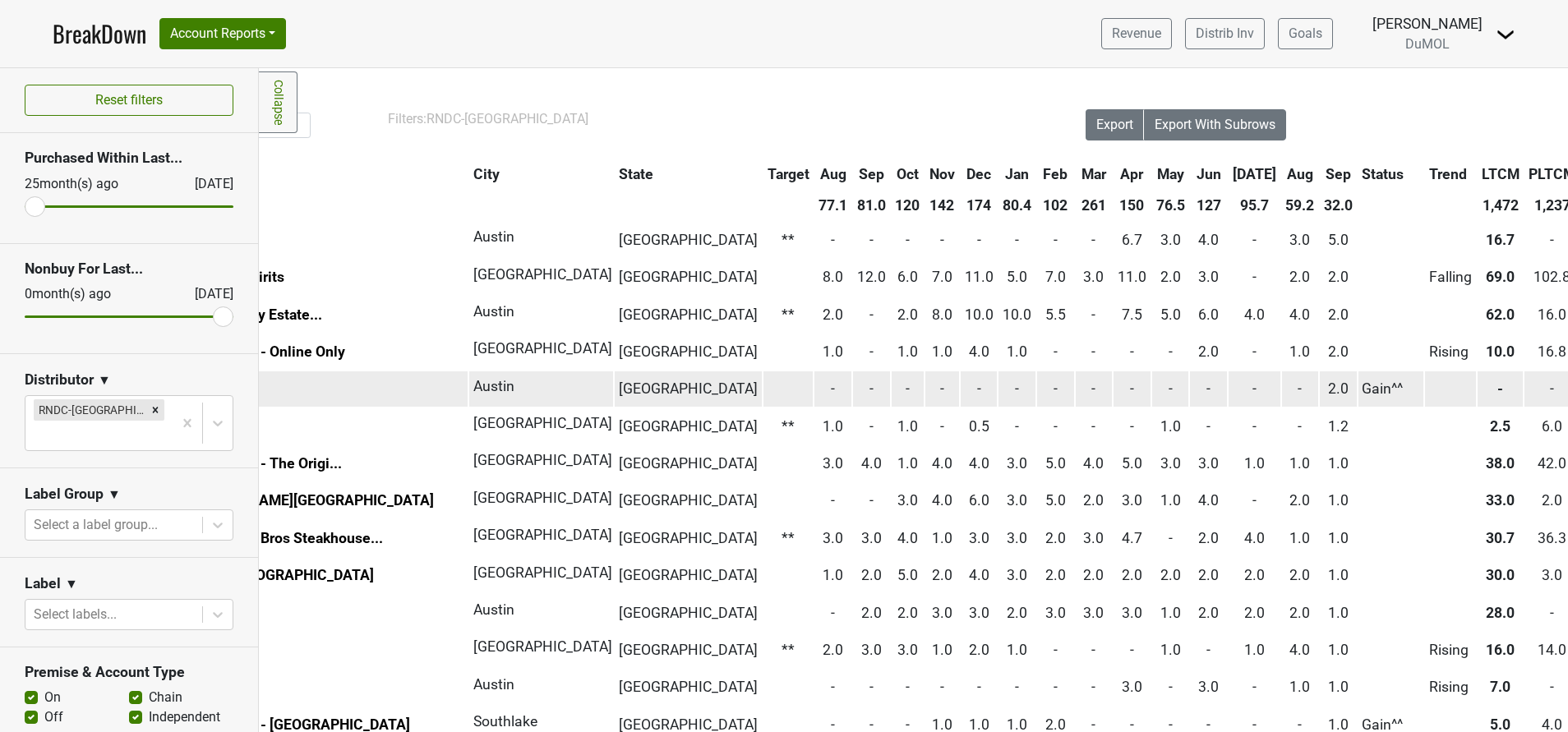
scroll to position [0, 0]
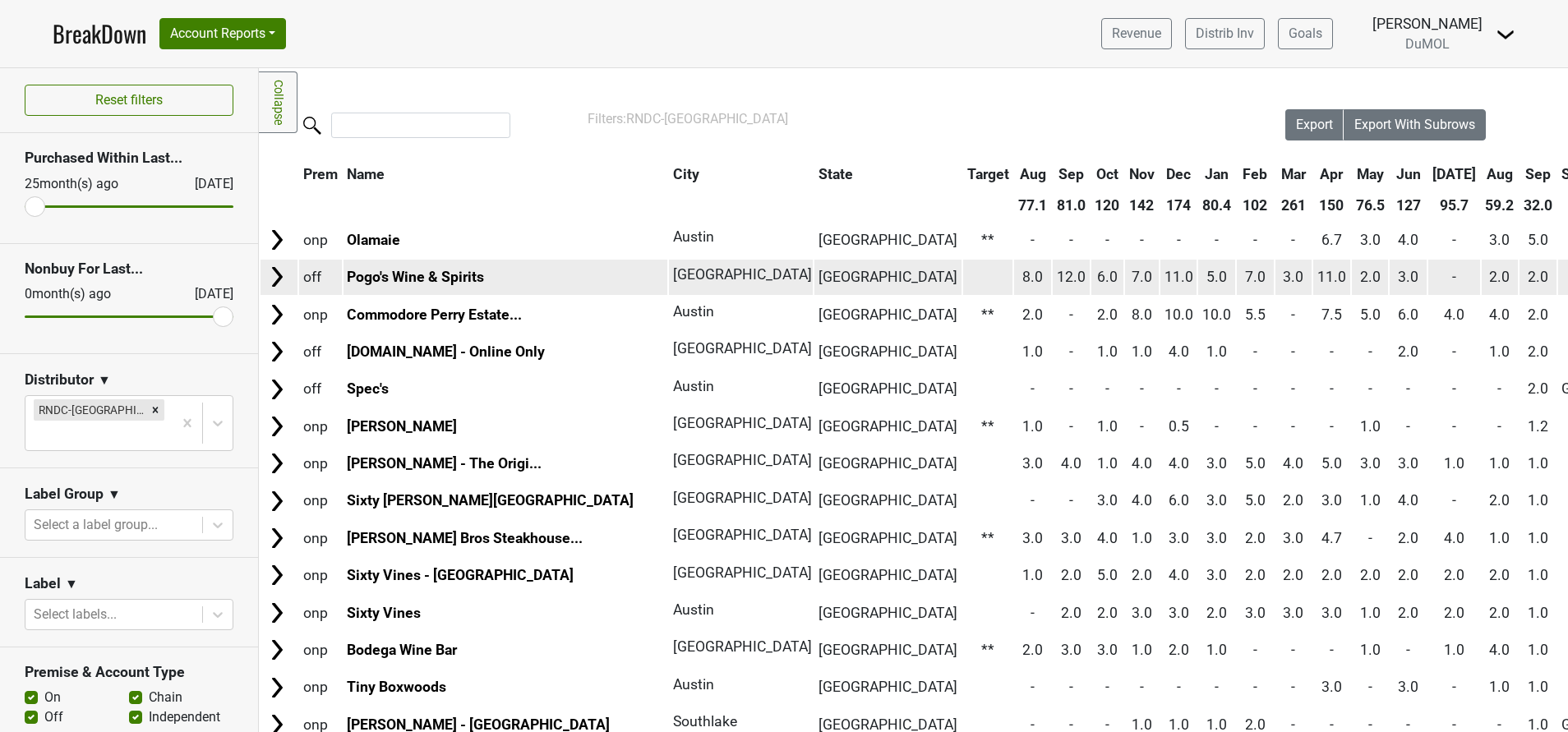
click at [277, 274] on img at bounding box center [277, 276] width 25 height 25
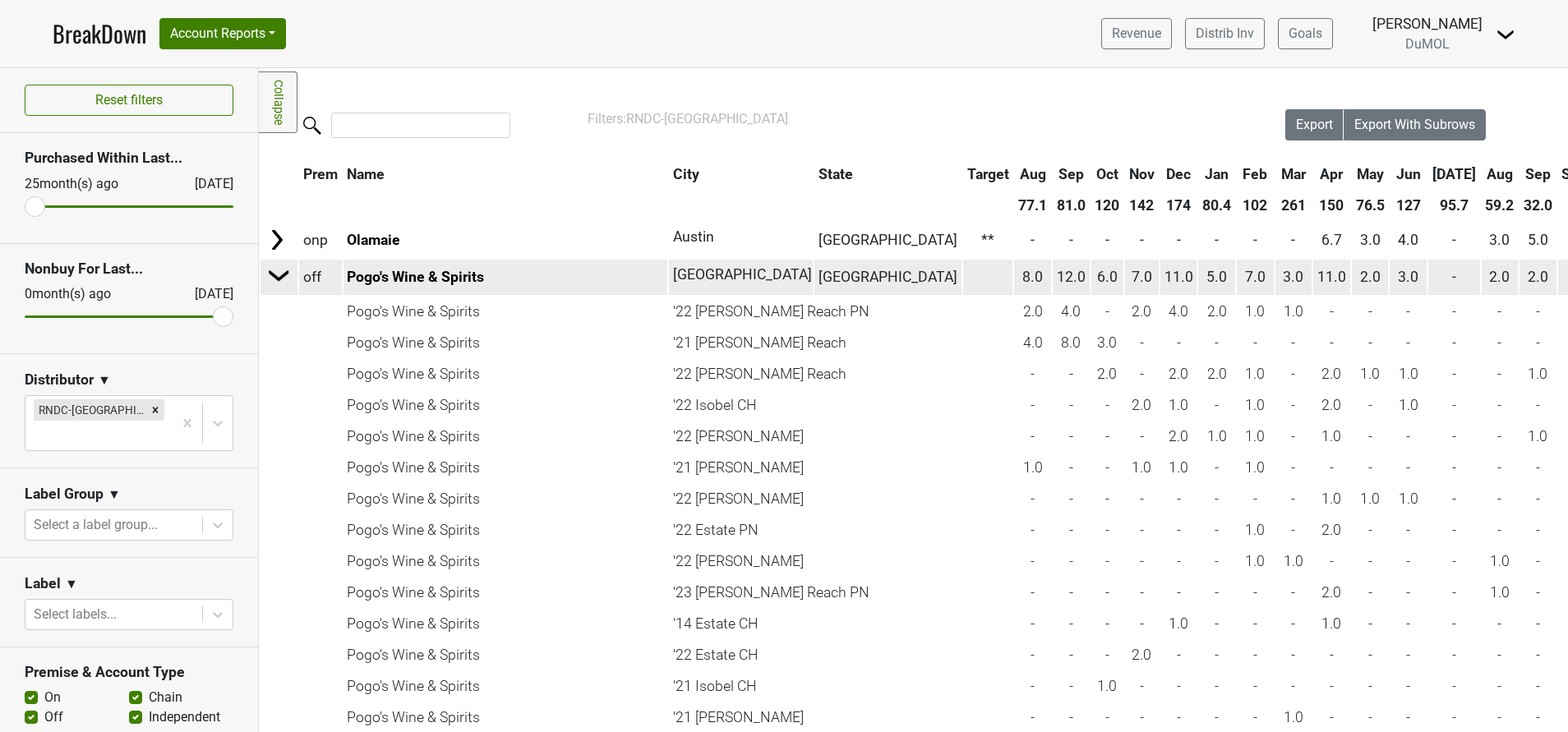
click at [280, 271] on img at bounding box center [279, 275] width 25 height 25
